Goal: Information Seeking & Learning: Learn about a topic

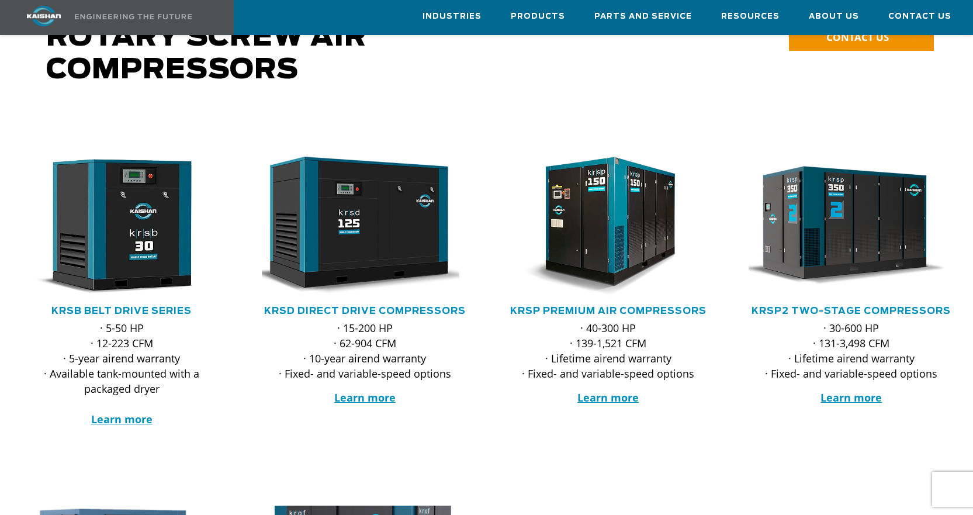
scroll to position [58, 0]
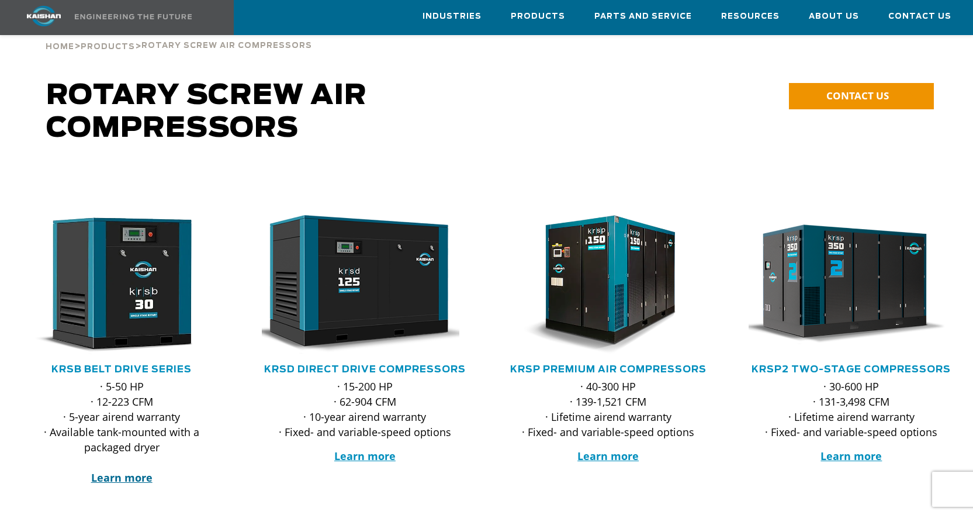
click at [117, 470] on strong "Learn more" at bounding box center [121, 477] width 61 height 14
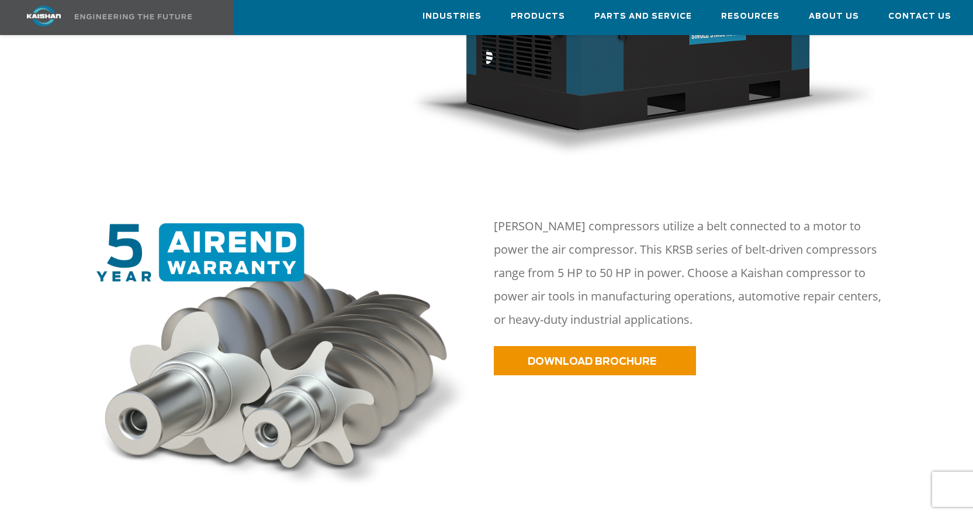
scroll to position [526, 0]
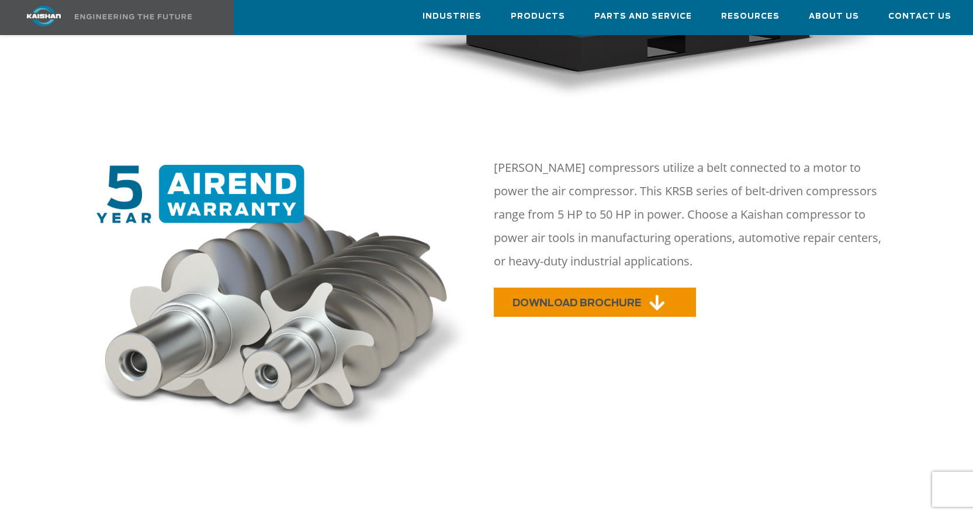
click at [604, 298] on span "DOWNLOAD BROCHURE" at bounding box center [576, 303] width 129 height 10
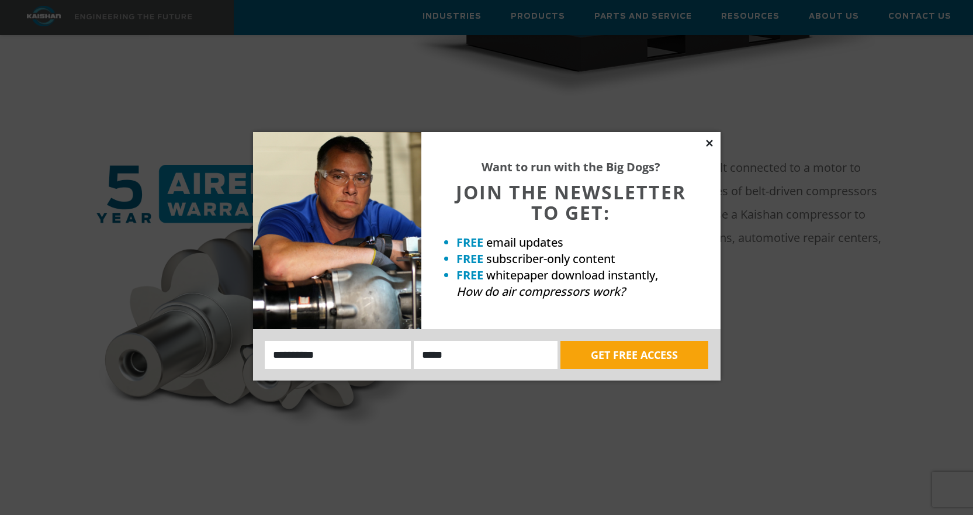
click at [711, 144] on icon at bounding box center [709, 143] width 6 height 6
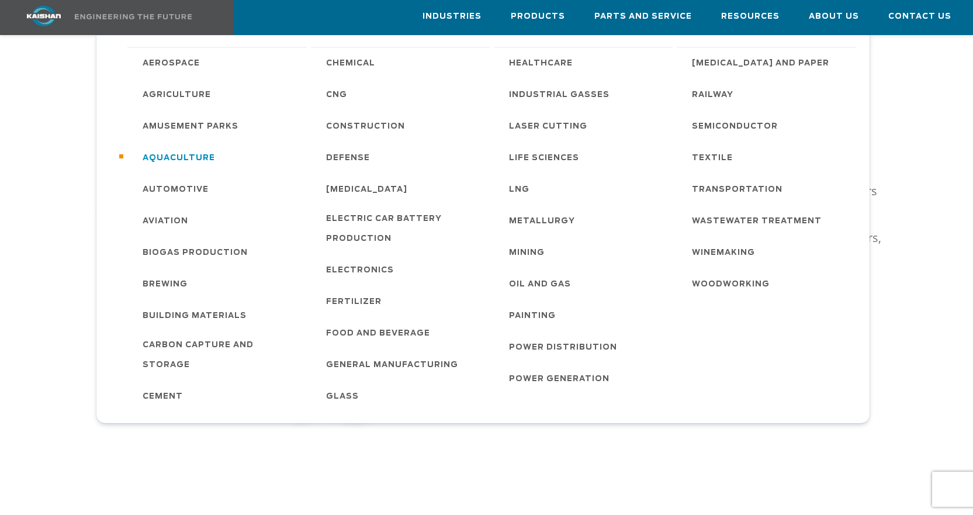
click at [180, 154] on span "Aquaculture" at bounding box center [179, 158] width 72 height 20
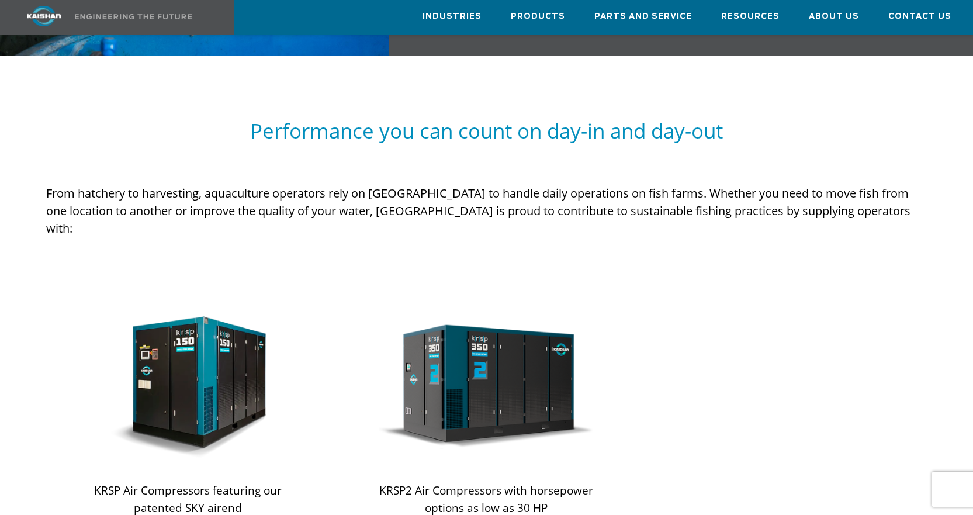
scroll to position [1052, 0]
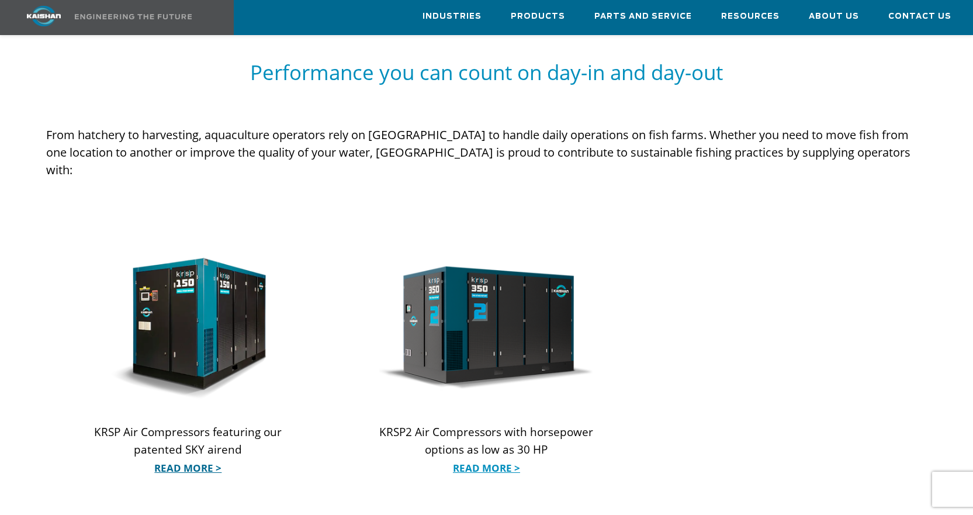
click at [181, 459] on link "Read More >" at bounding box center [188, 468] width 214 height 18
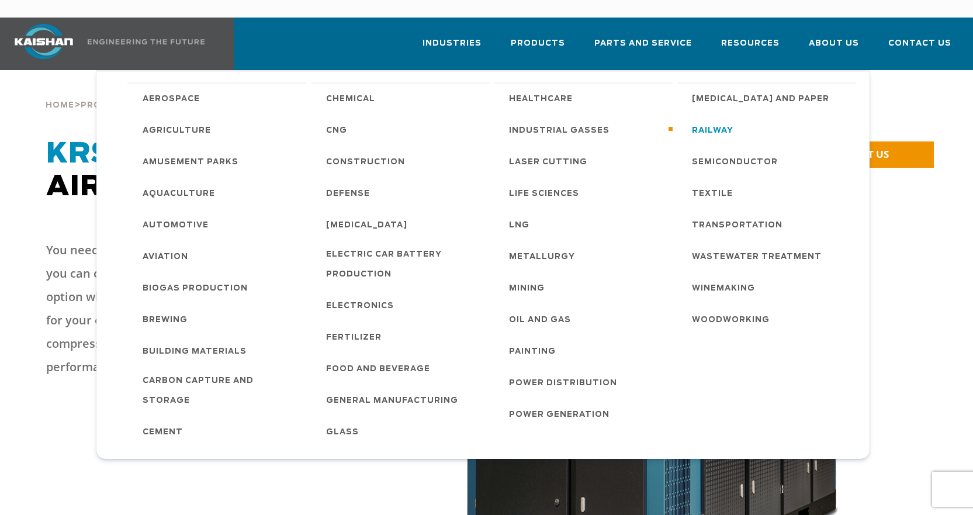
click at [711, 121] on span "Railway" at bounding box center [712, 131] width 41 height 20
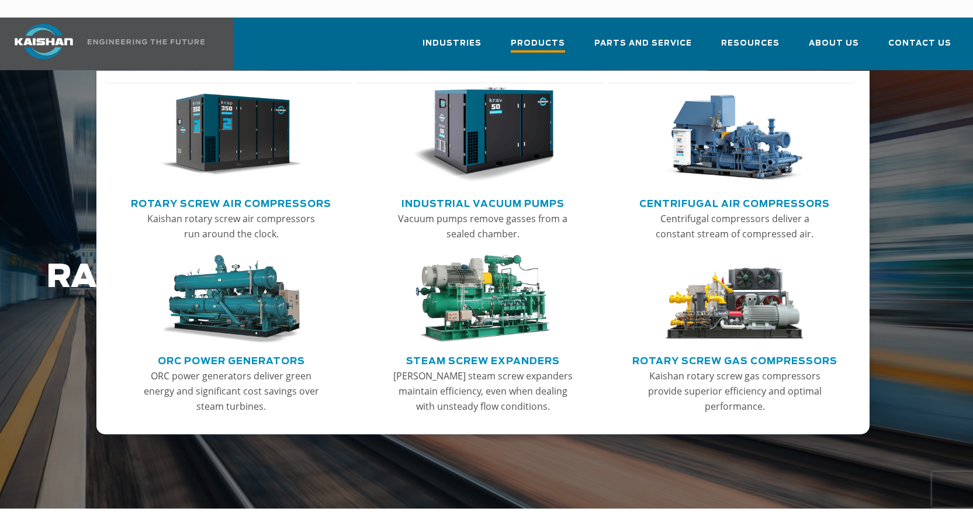
click at [561, 37] on span "Products" at bounding box center [538, 45] width 54 height 16
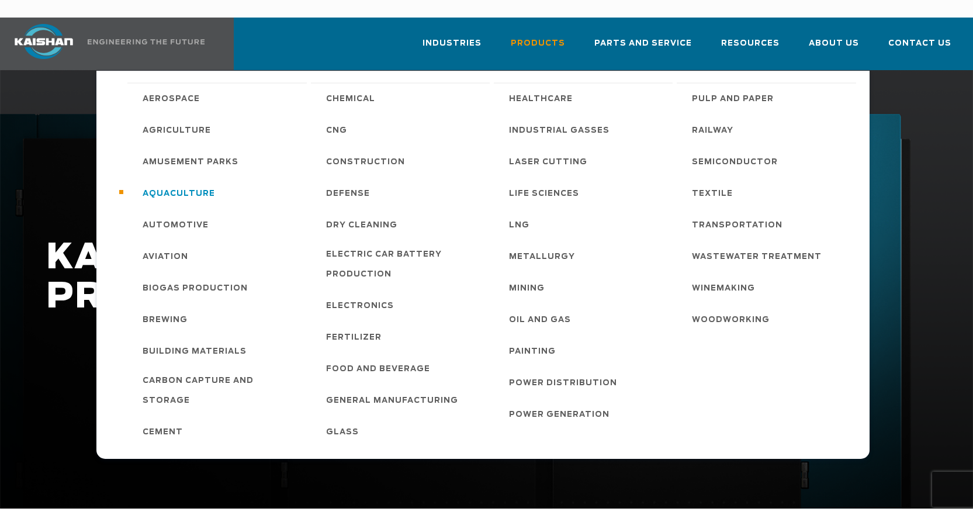
click at [200, 184] on span "Aquaculture" at bounding box center [179, 194] width 72 height 20
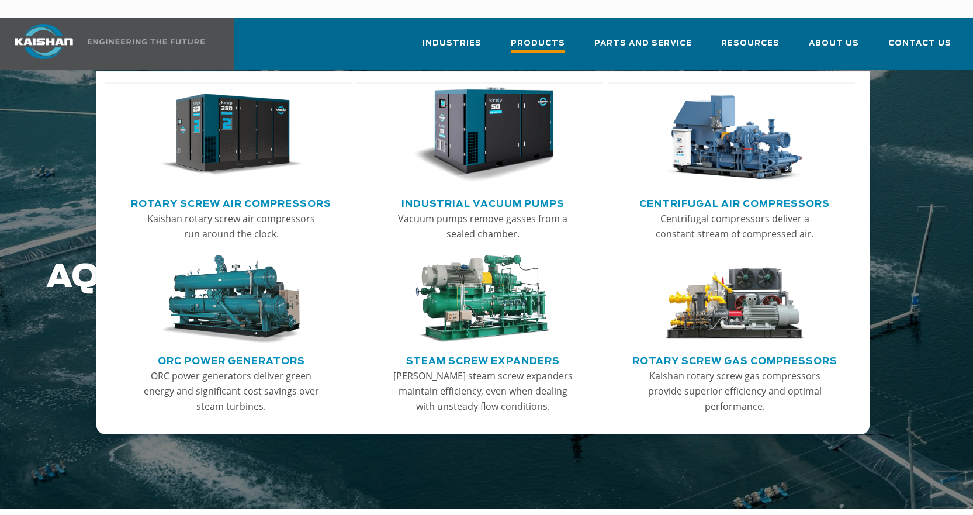
click at [542, 37] on span "Products" at bounding box center [538, 45] width 54 height 16
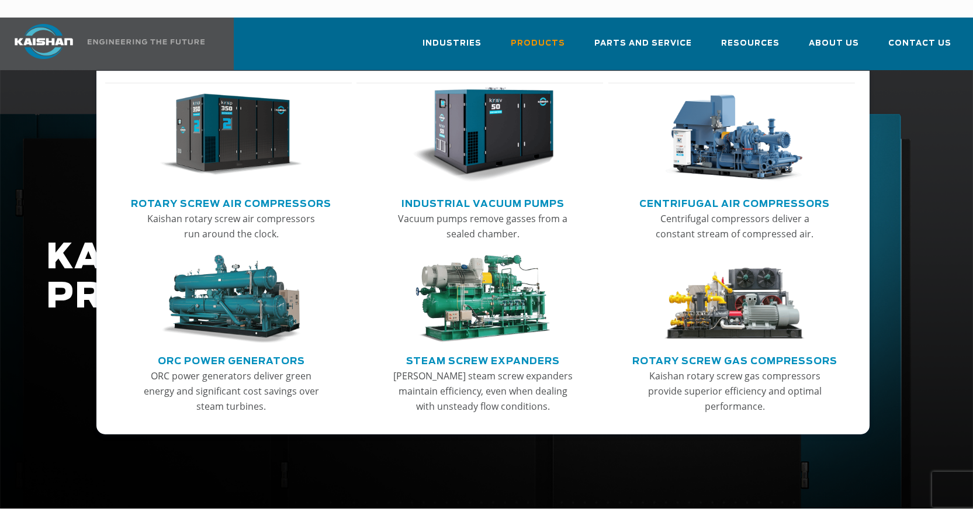
click at [753, 287] on img "Main menu" at bounding box center [734, 299] width 143 height 89
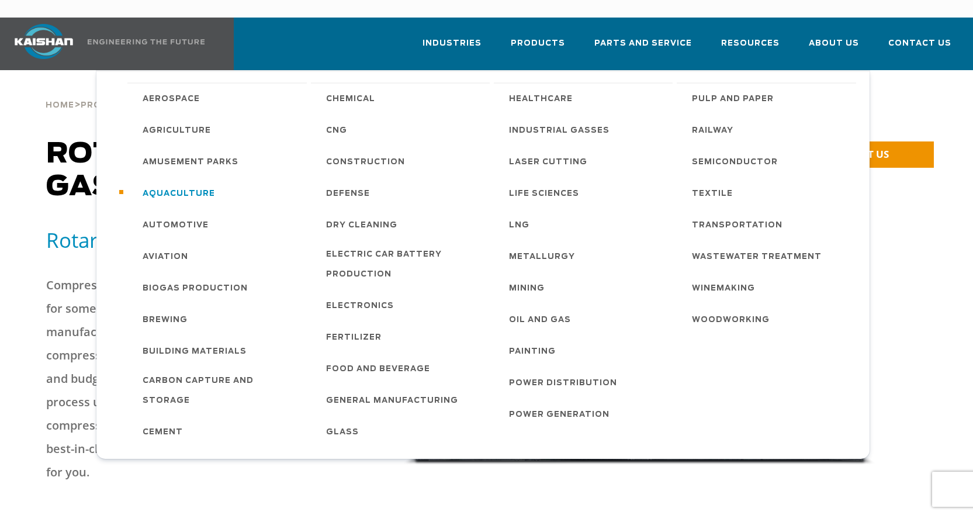
click at [198, 184] on span "Aquaculture" at bounding box center [179, 194] width 72 height 20
